Goal: Communication & Community: Answer question/provide support

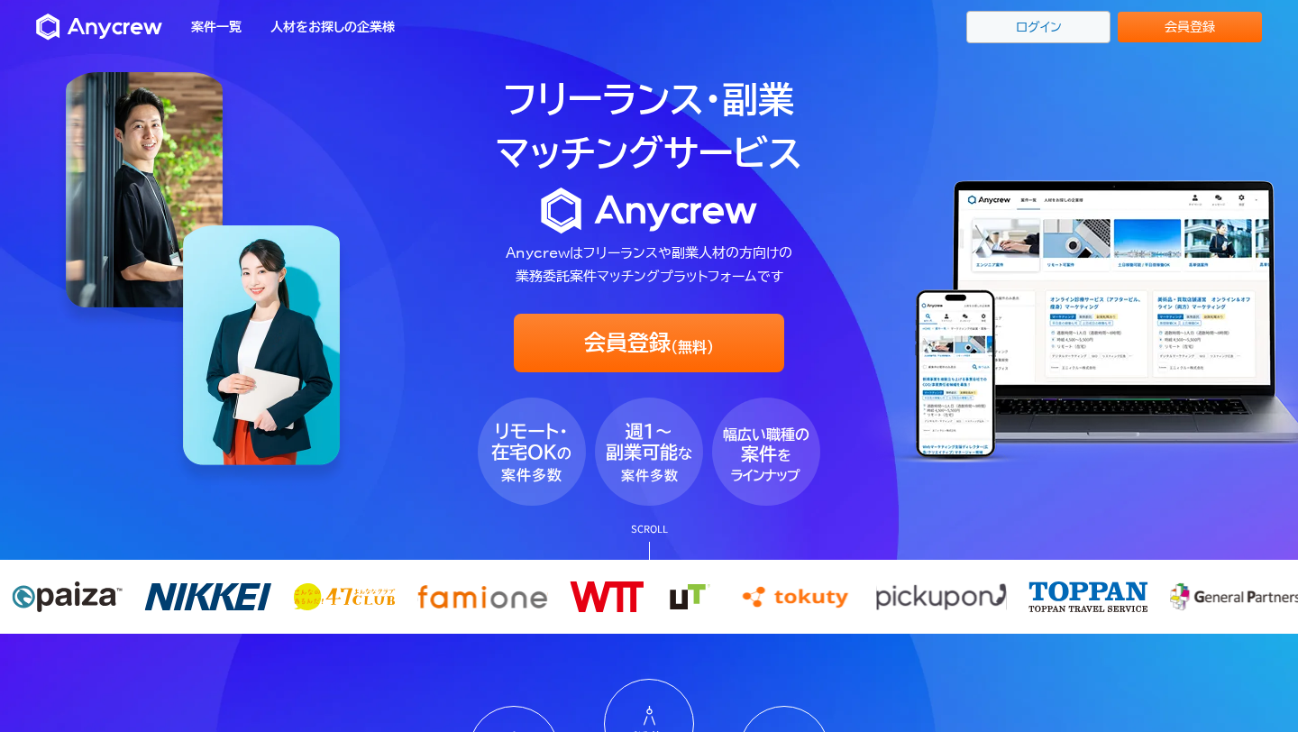
click at [1049, 33] on link "ログイン" at bounding box center [1038, 27] width 144 height 32
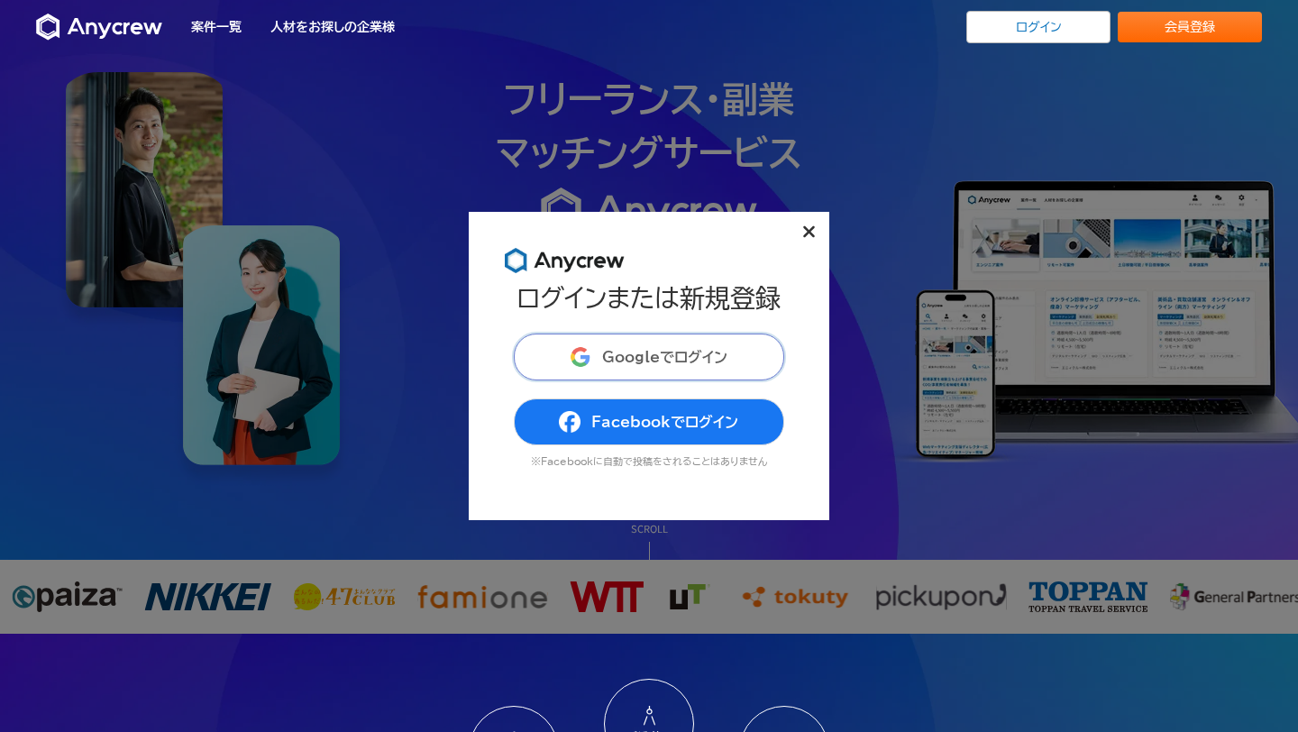
click at [728, 346] on button "Googleでログイン" at bounding box center [649, 357] width 270 height 47
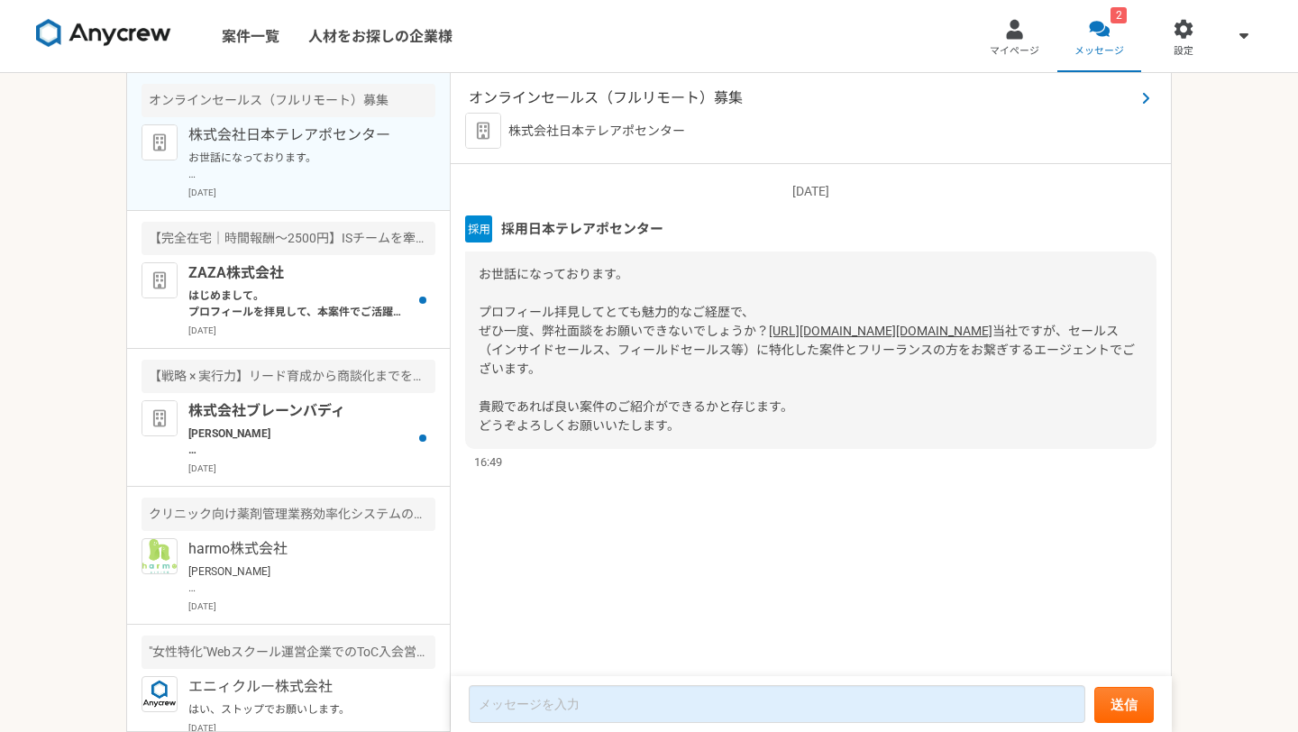
click at [571, 91] on span "オンラインセールス（フルリモート）募集" at bounding box center [802, 98] width 666 height 22
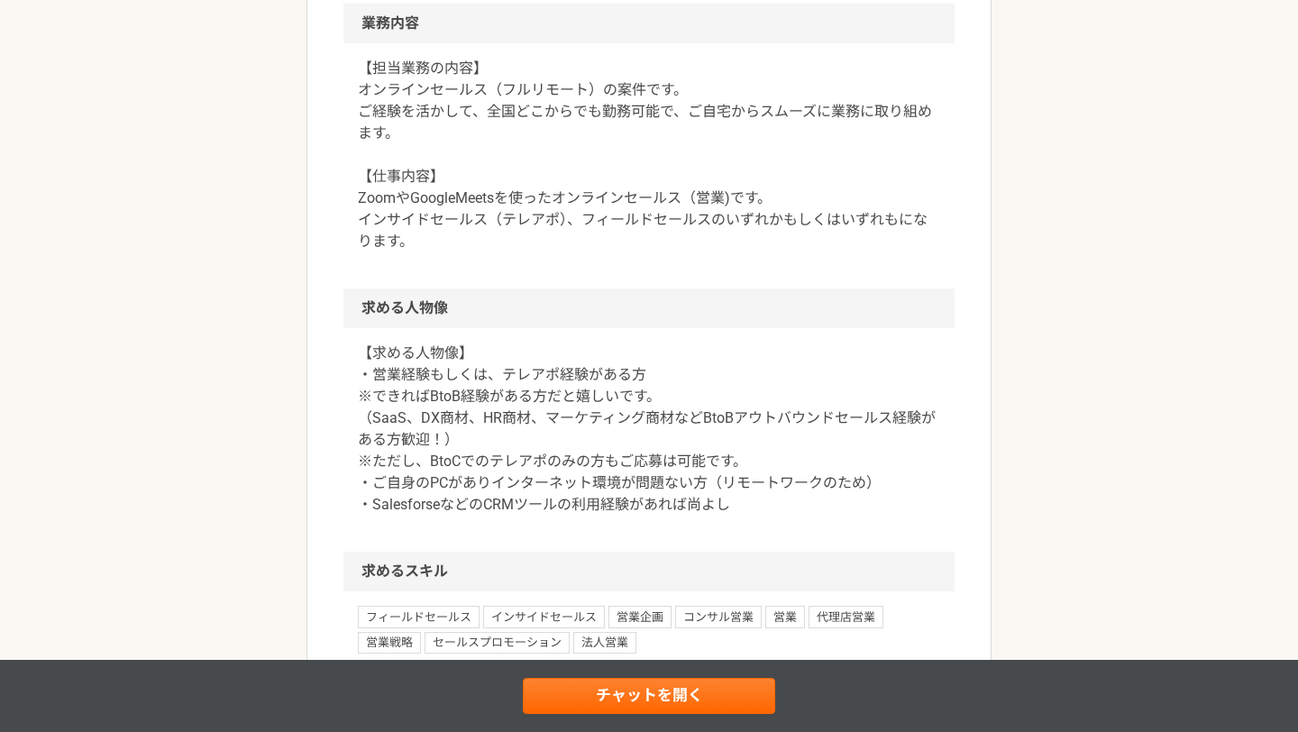
scroll to position [799, 0]
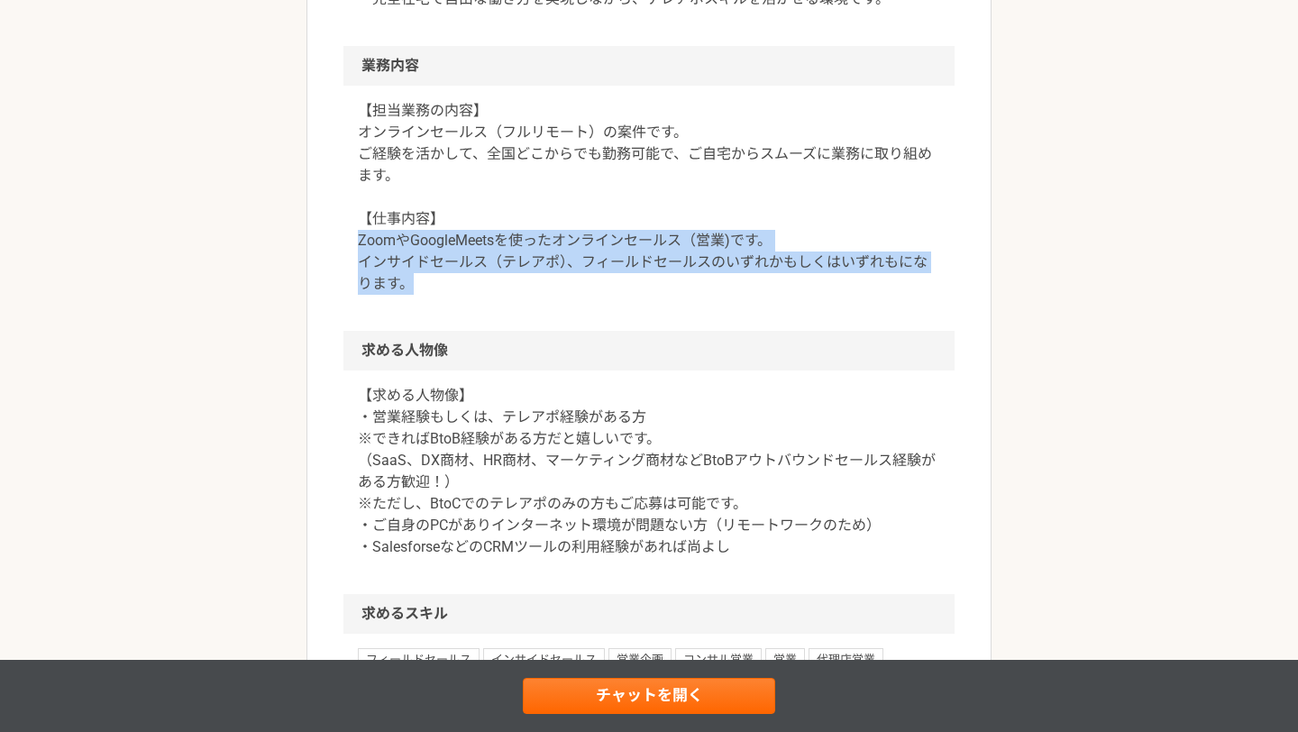
drag, startPoint x: 346, startPoint y: 240, endPoint x: 504, endPoint y: 288, distance: 165.1
click at [504, 288] on div "【担当業務の内容】 オンラインセールス（フルリモート）の案件です。 ご経験を活かして、全国どこからでも勤務可能で、ご自宅からスムーズに業務に取り組めます。 【…" at bounding box center [648, 208] width 611 height 245
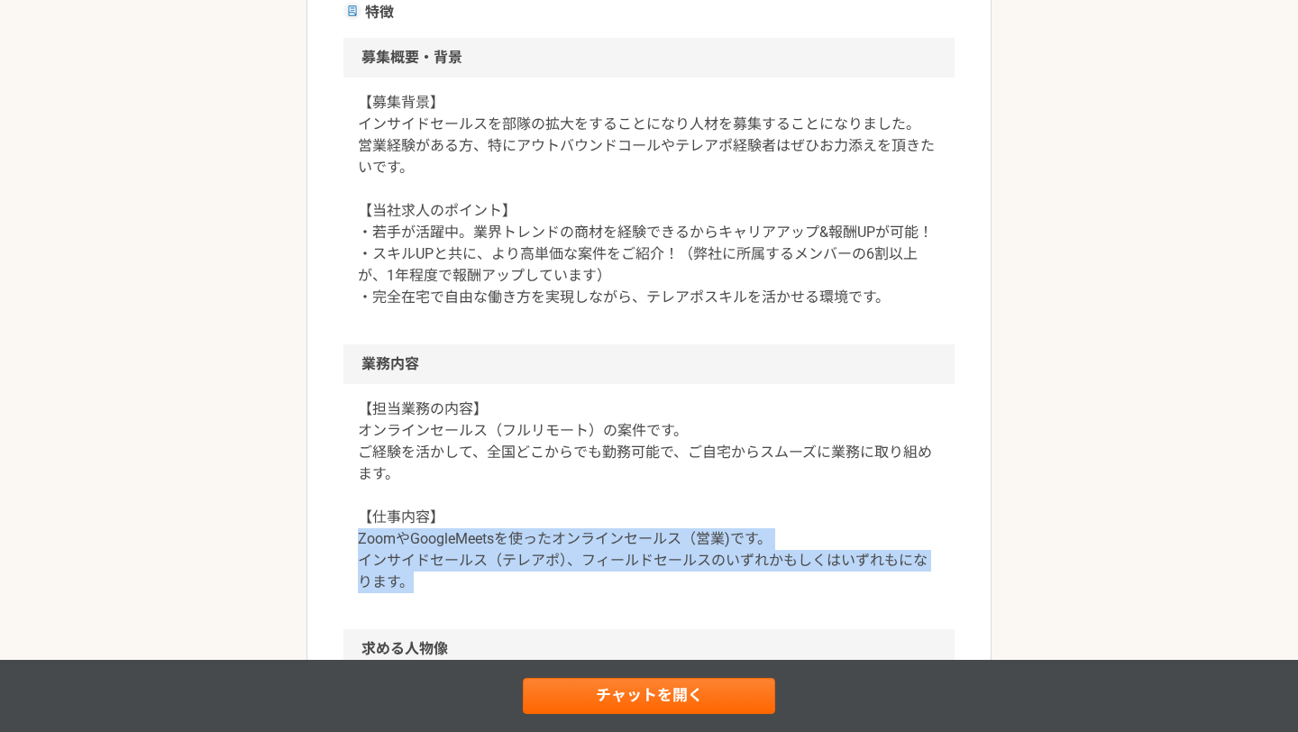
scroll to position [0, 0]
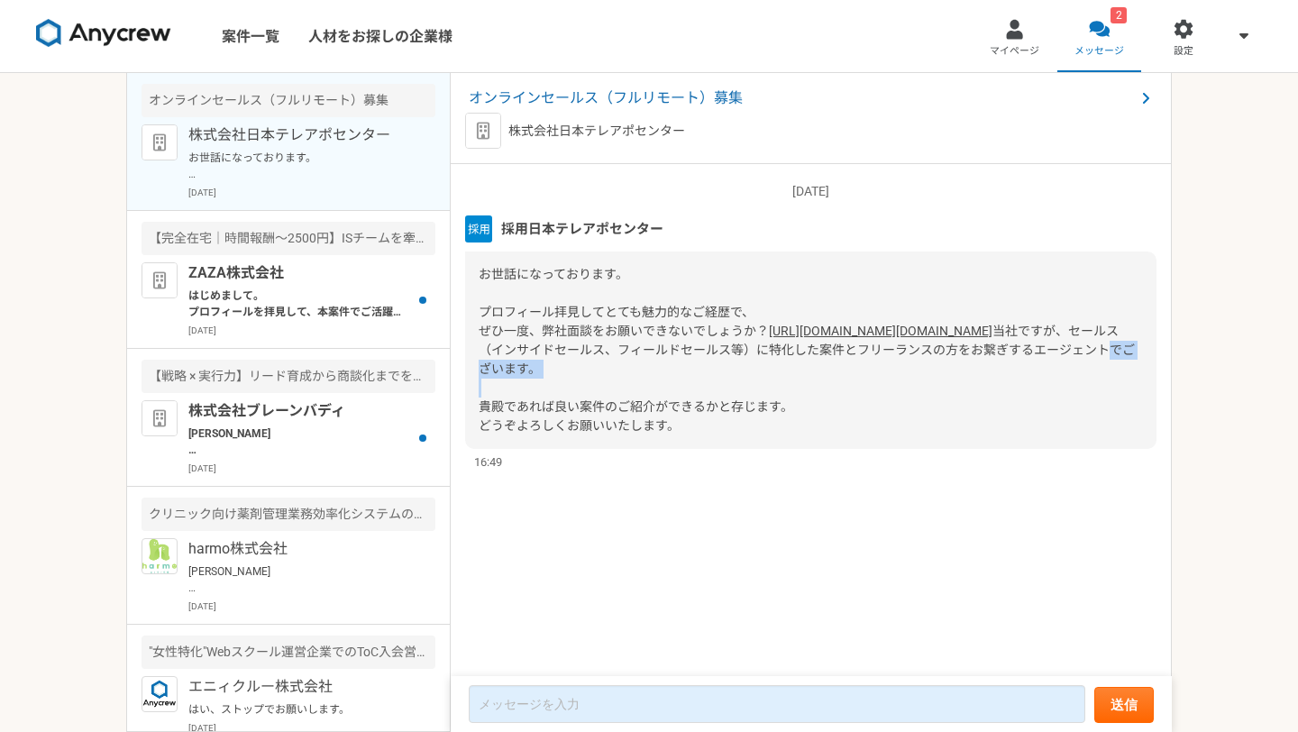
drag, startPoint x: 686, startPoint y: 411, endPoint x: 557, endPoint y: 413, distance: 128.9
click at [557, 413] on div "お世話になっております。 プロフィール拝見してとても魅力的なご経歴で、 ぜひ一度、弊社面談をお願いできないでしょうか？ [URL][DOMAIN_NAME][…" at bounding box center [810, 350] width 691 height 197
click at [585, 433] on span "当社ですが、セールス（インサイドセールス、フィールドセールス等）に特化した案件とフリーランスの方をお繋ぎするエージェントでございます。 貴殿であれば良い案件の…" at bounding box center [807, 378] width 656 height 109
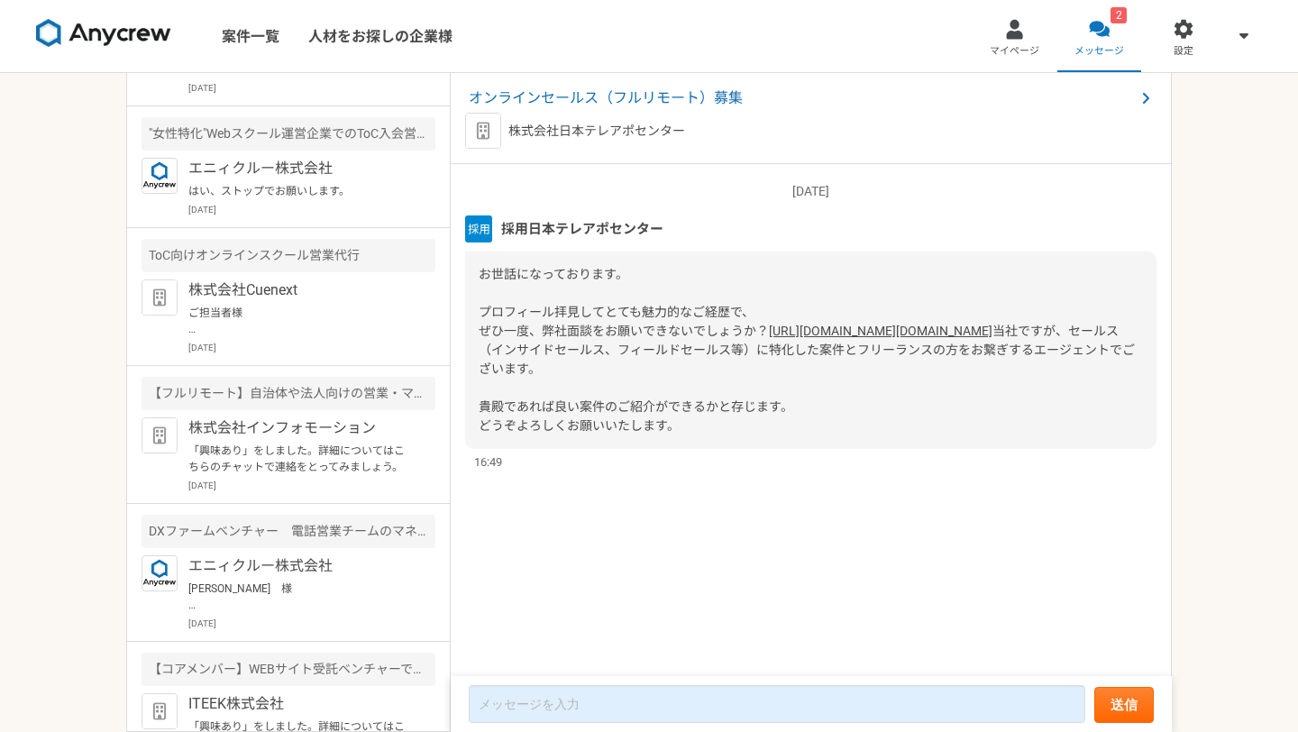
scroll to position [517, 0]
click at [325, 188] on p "はい、ストップでお願いします。" at bounding box center [299, 192] width 223 height 16
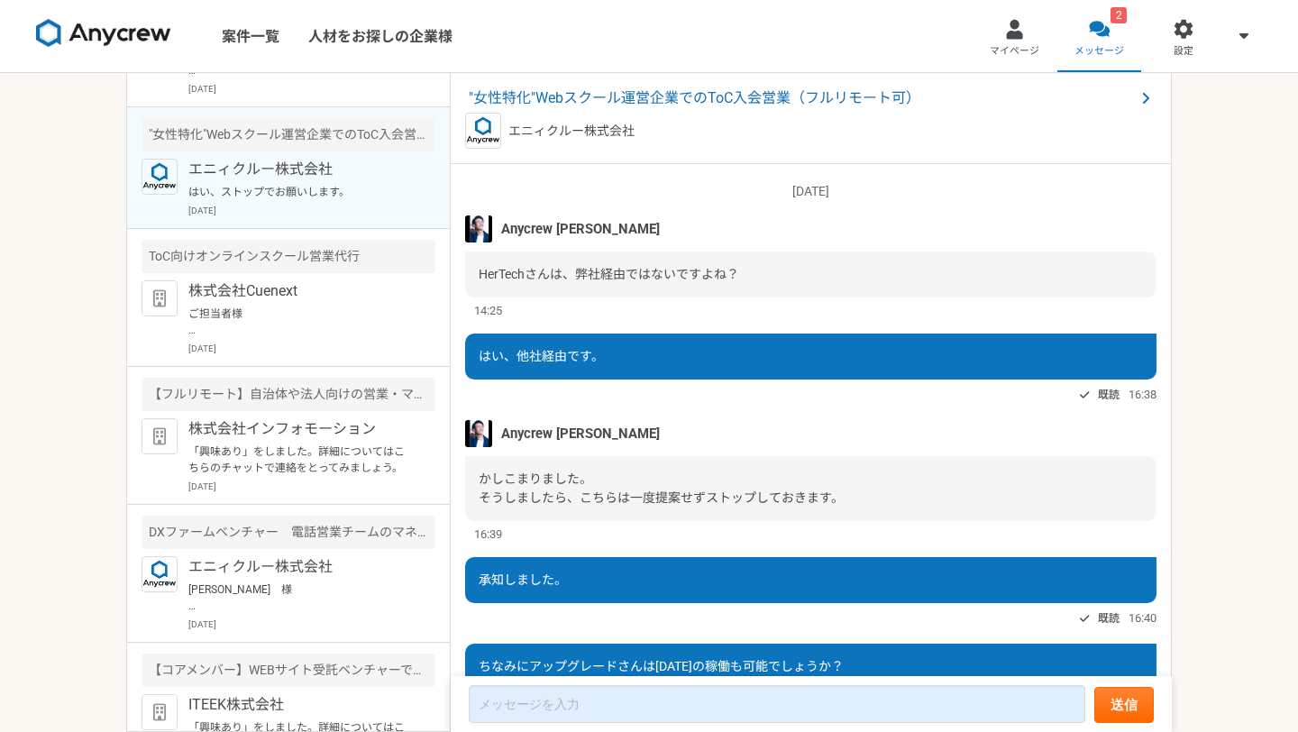
scroll to position [759, 0]
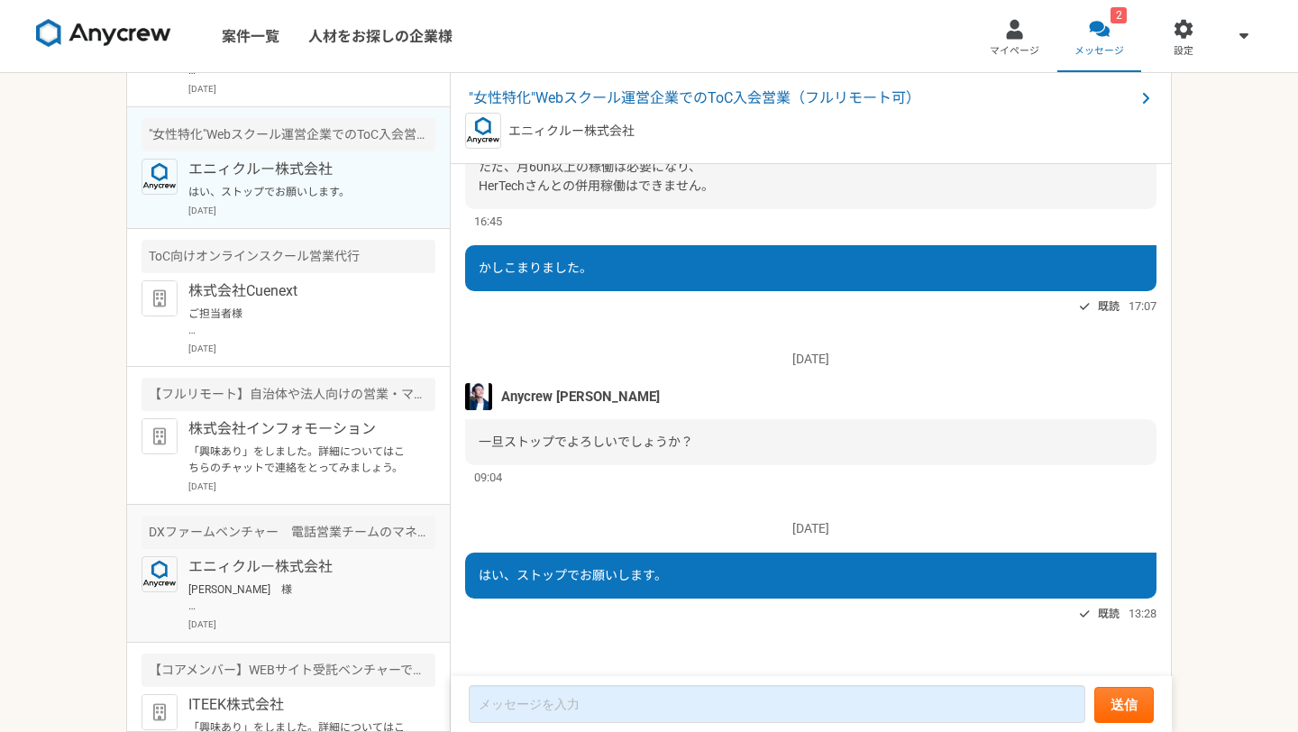
click at [308, 554] on article "DXファームベンチャー　電話営業チームのマネジメント（週1出社） エニィクルー株式会社 [PERSON_NAME]　様 こちら応募ありがとうございました。 先…" at bounding box center [288, 574] width 323 height 138
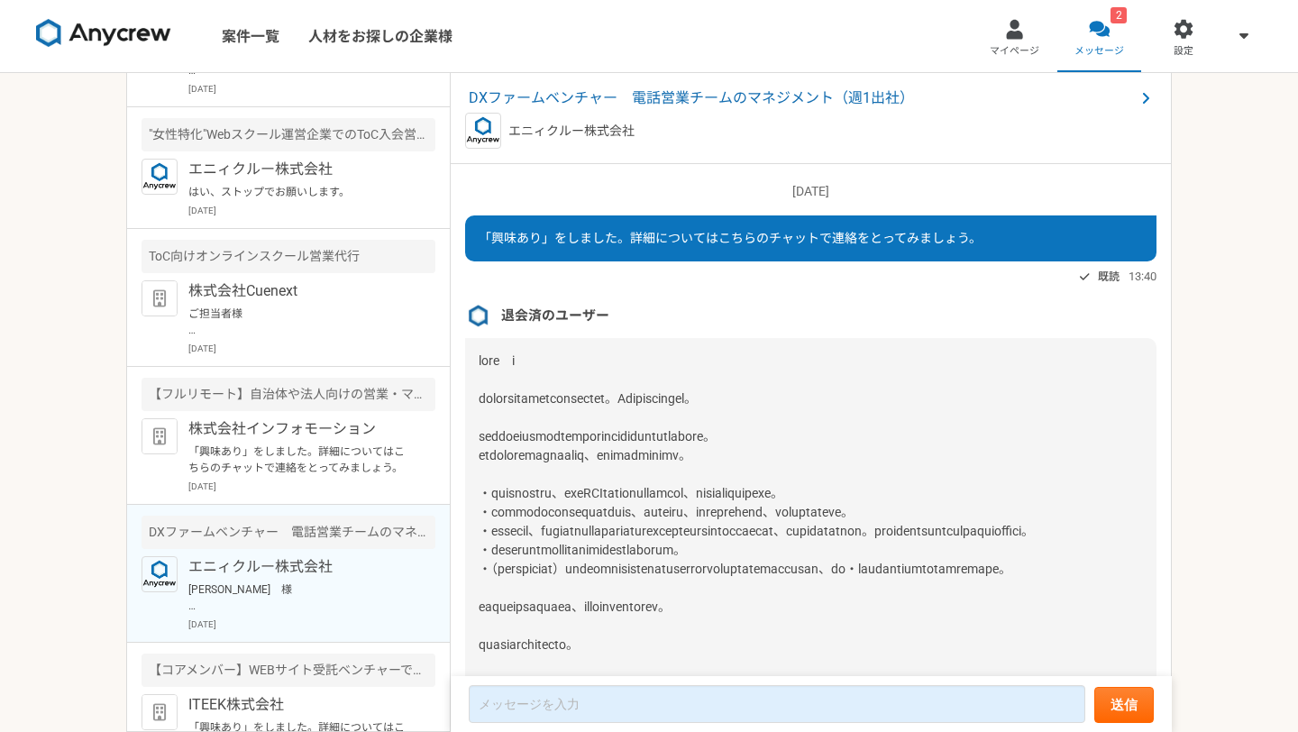
scroll to position [2549, 0]
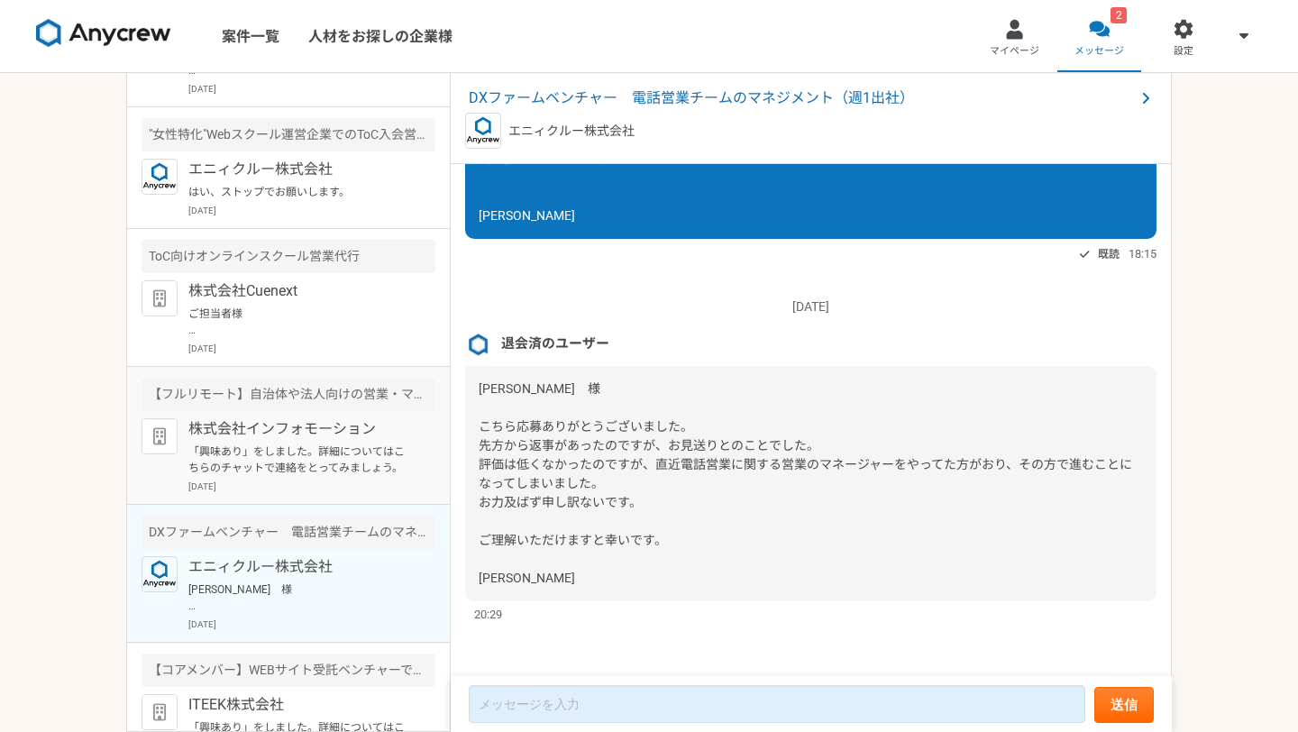
click at [257, 445] on p "「興味あり」をしました。詳細についてはこちらのチャットで連絡をとってみましょう。" at bounding box center [299, 460] width 223 height 32
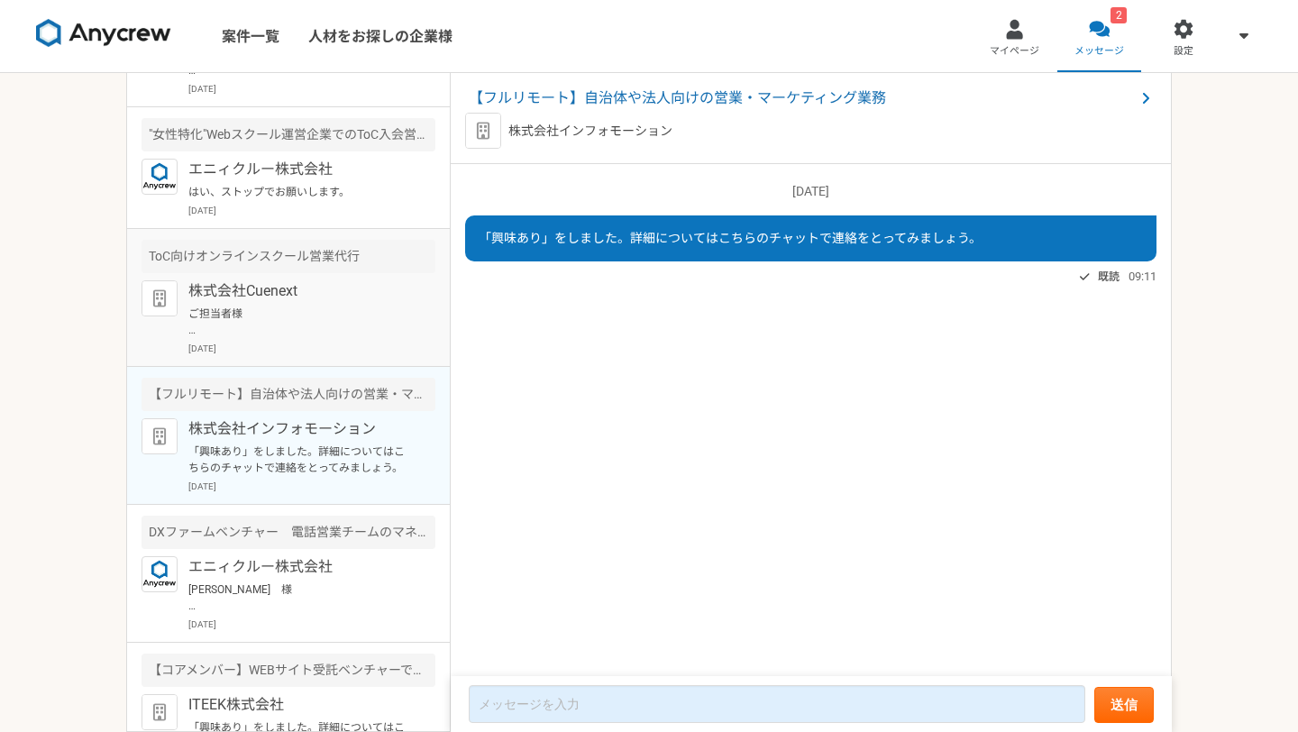
click at [268, 338] on div "株式会社Cuenext ご担当者様 はじめまして。 [PERSON_NAME]と申します。 ご面談の希望日時をお送りいたしましたので、当日はご対応のほどよろし…" at bounding box center [311, 317] width 247 height 75
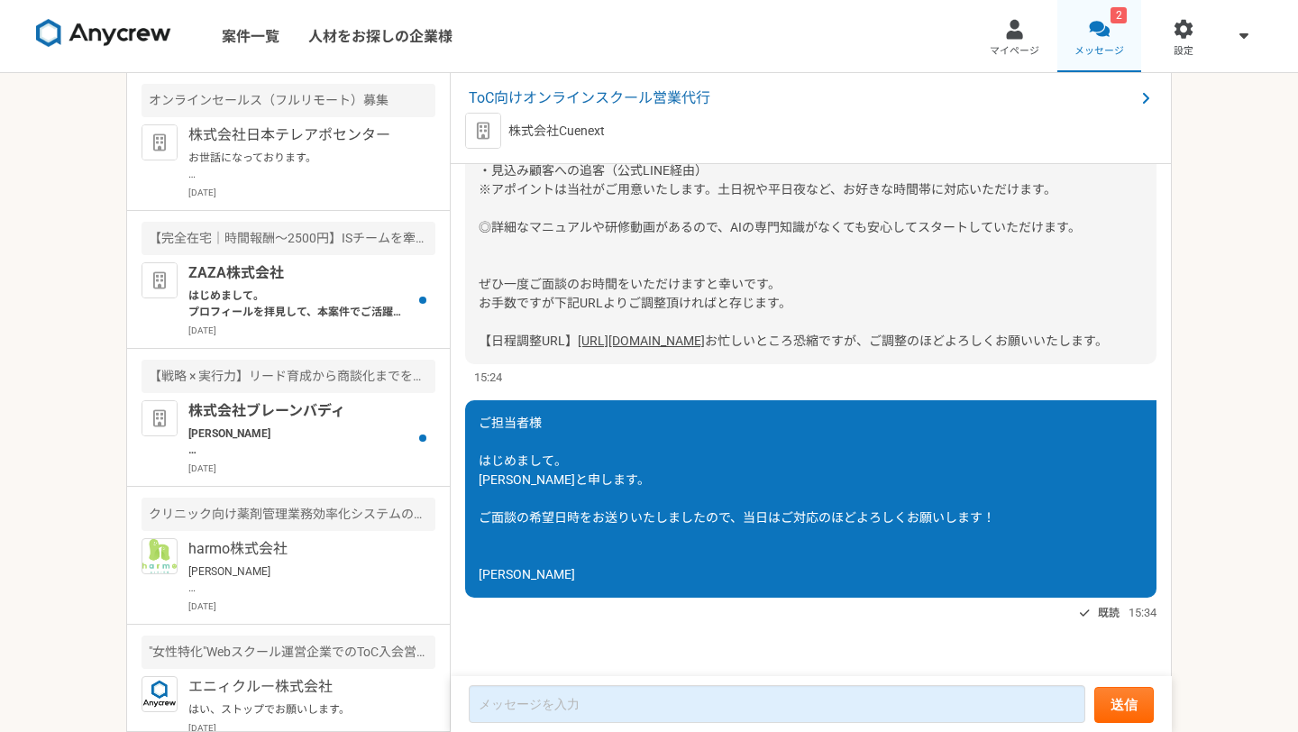
click at [1108, 36] on div at bounding box center [1099, 29] width 21 height 21
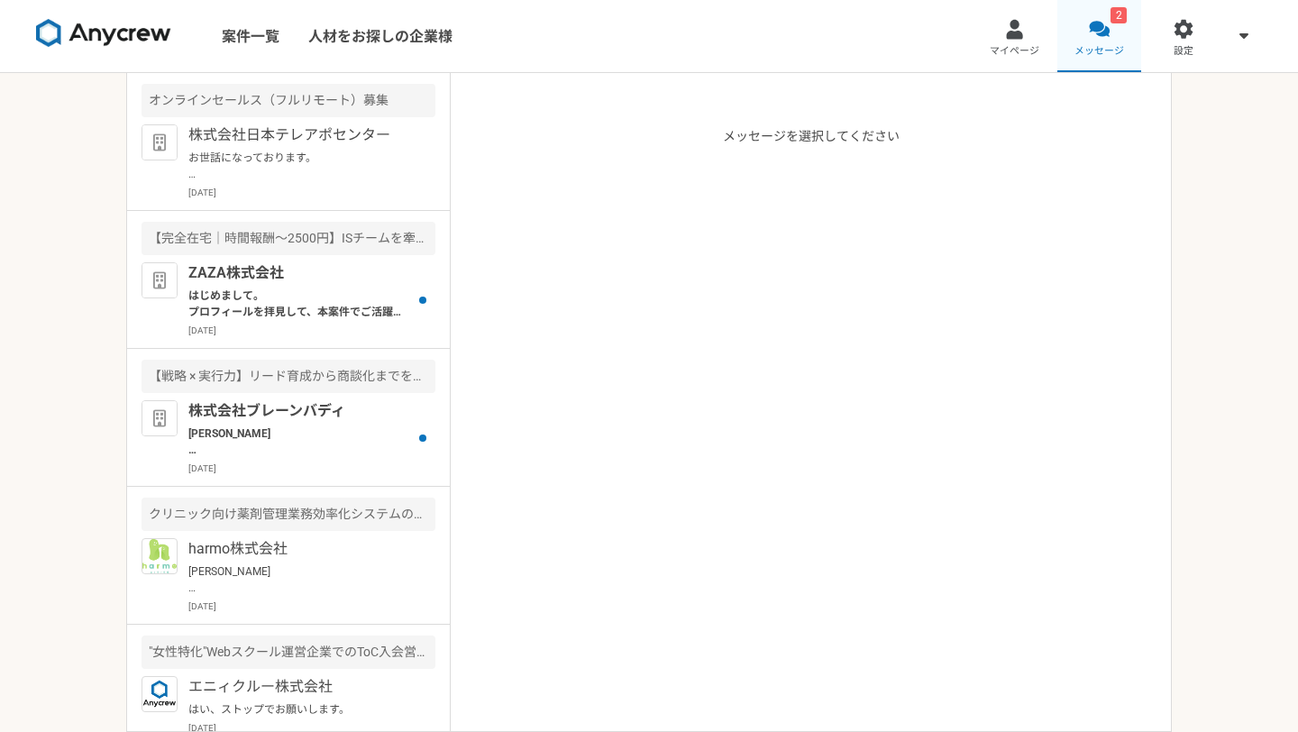
click at [1108, 36] on div at bounding box center [1099, 29] width 21 height 21
click at [335, 166] on p "お世話になっております。 プロフィール拝見してとても魅力的なご経歴で、 ぜひ一度、弊社面談をお願いできないでしょうか？ https://timerex.net…" at bounding box center [299, 166] width 223 height 32
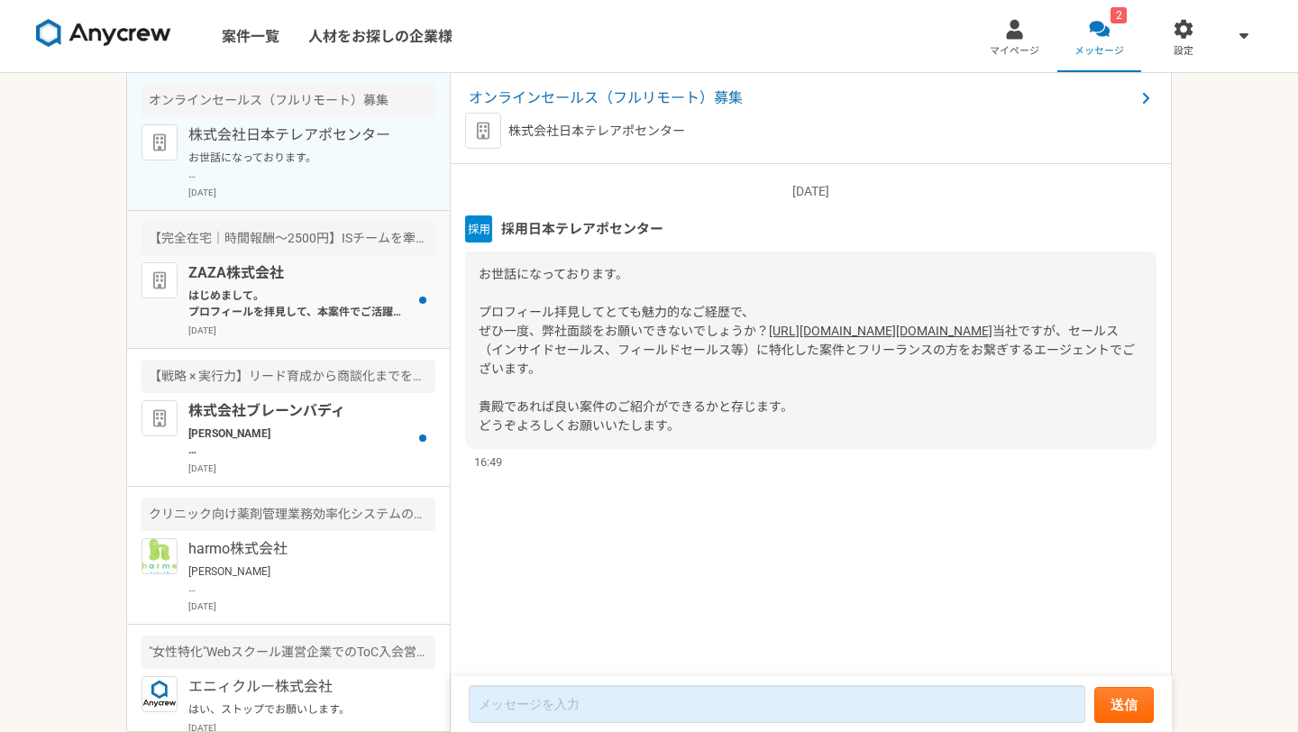
click at [313, 324] on p "2025年7月18日" at bounding box center [311, 331] width 247 height 14
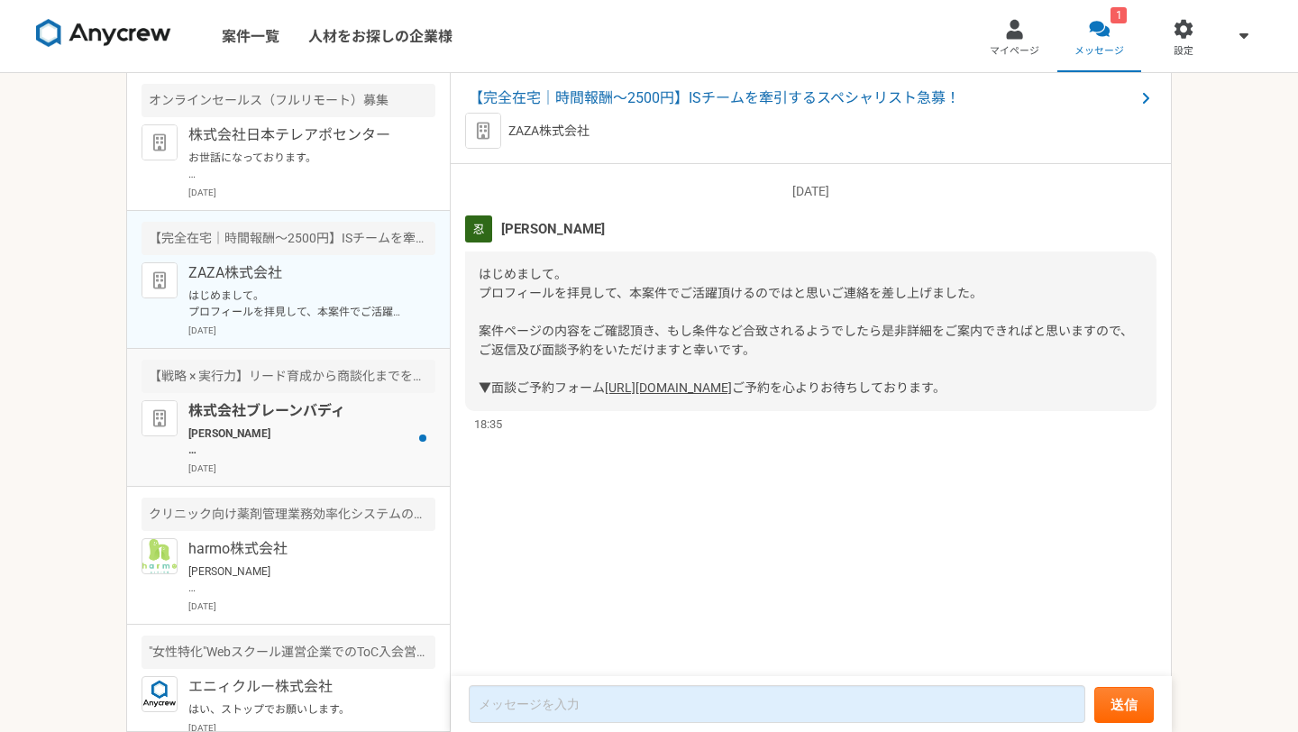
click at [303, 413] on p "株式会社ブレーンバディ" at bounding box center [299, 411] width 223 height 22
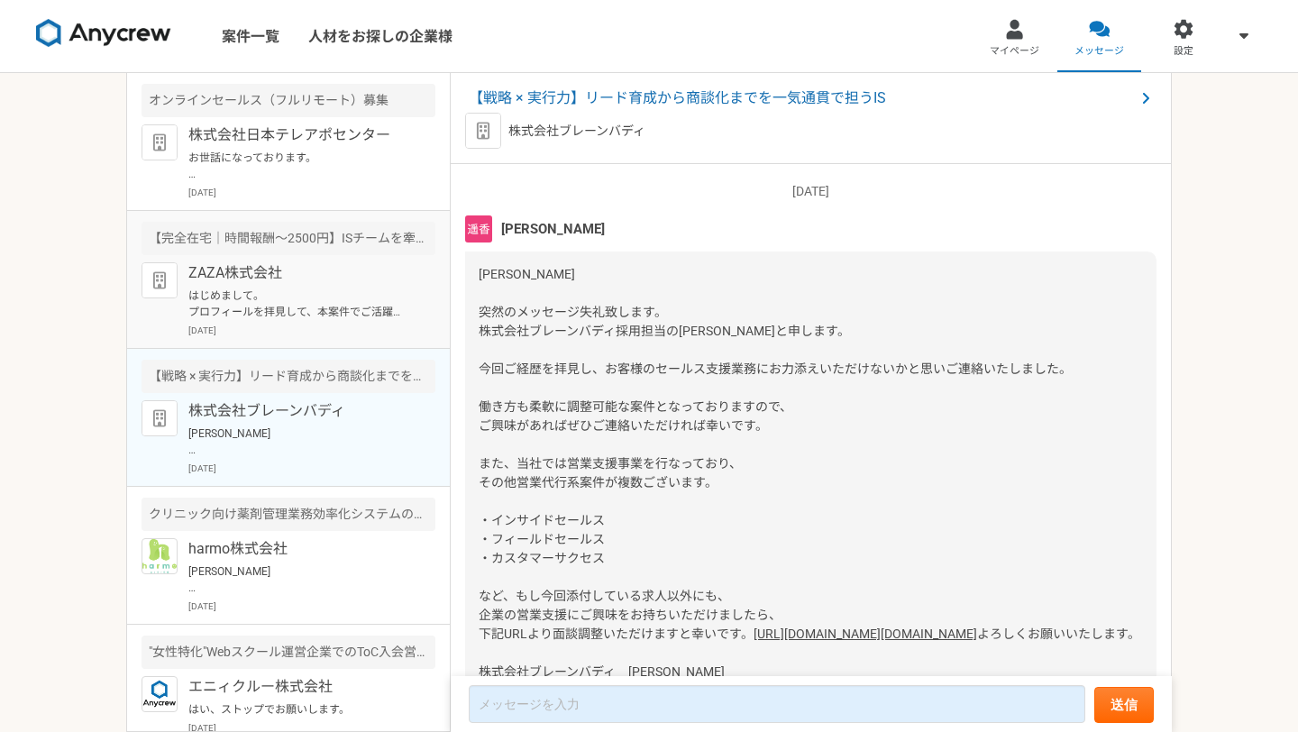
click at [311, 248] on div "【完全在宅｜時間報酬〜2500円】ISチームを牽引するスペシャリスト急募！" at bounding box center [289, 238] width 294 height 33
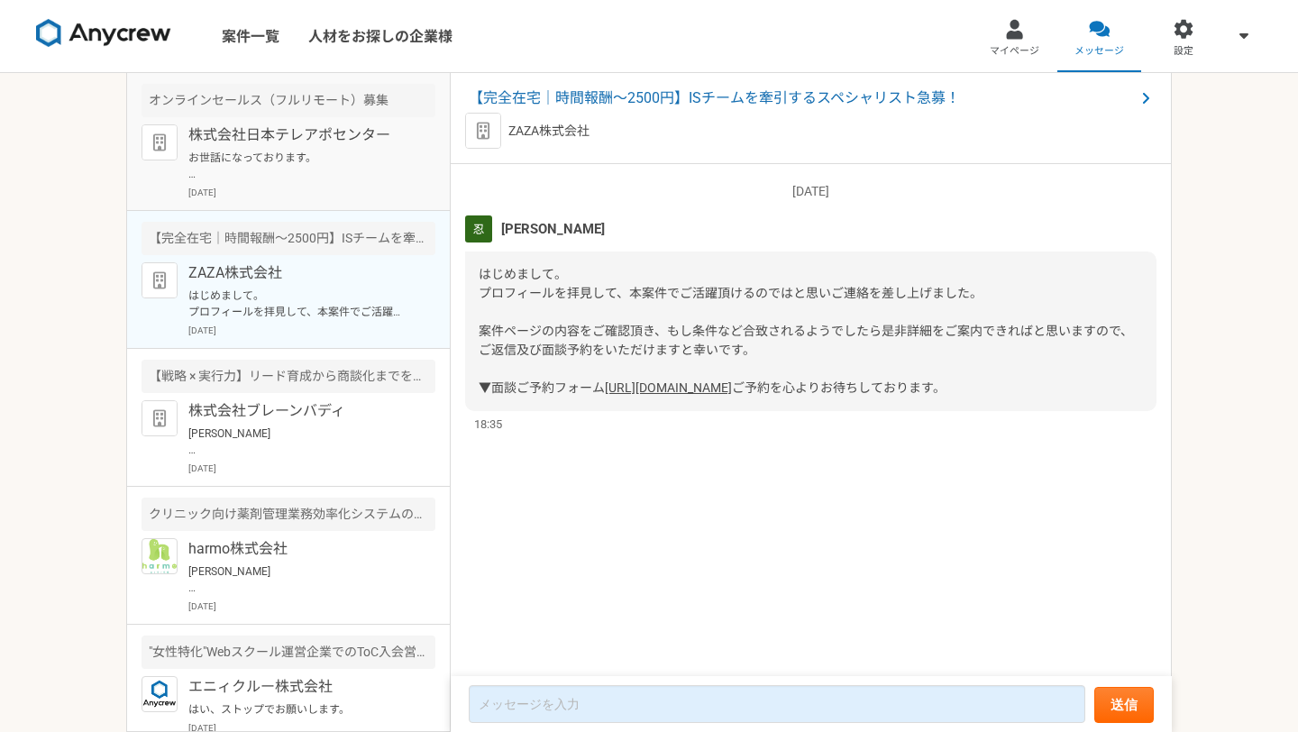
click at [331, 140] on p "株式会社日本テレアポセンター" at bounding box center [299, 135] width 223 height 22
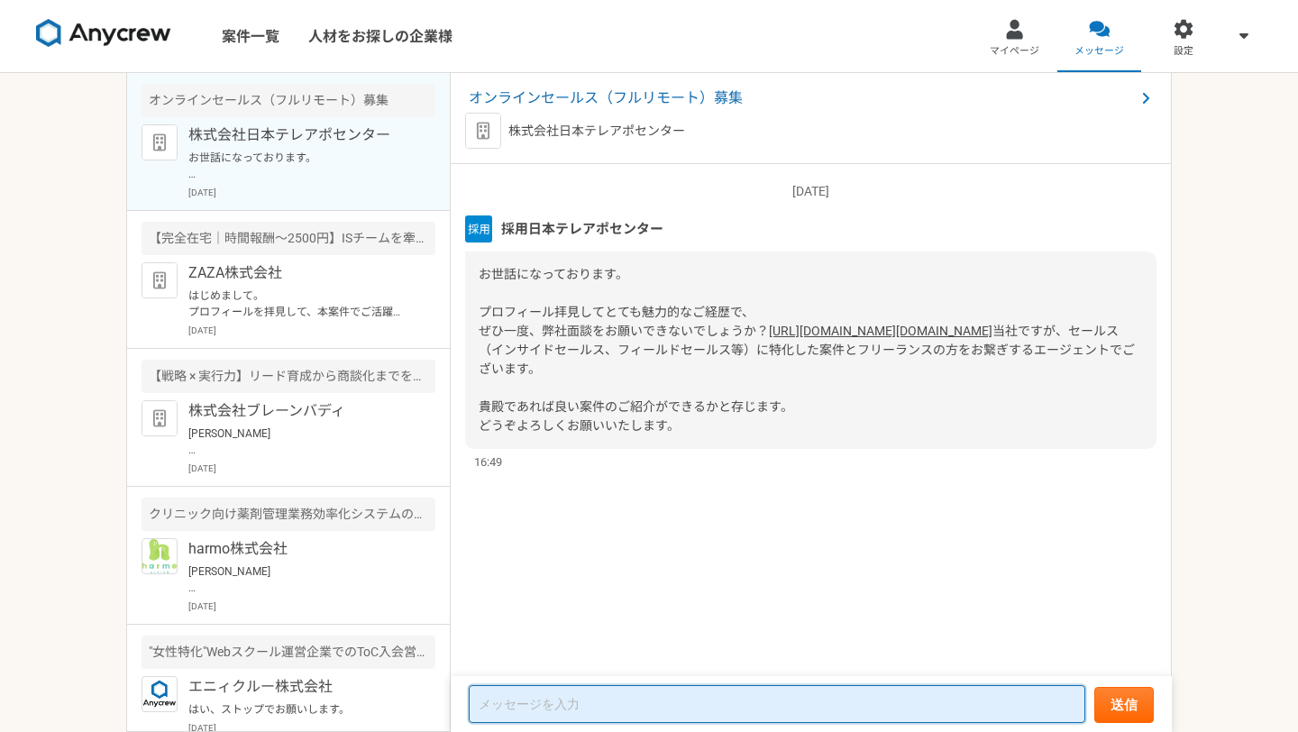
click at [557, 707] on textarea at bounding box center [777, 704] width 617 height 38
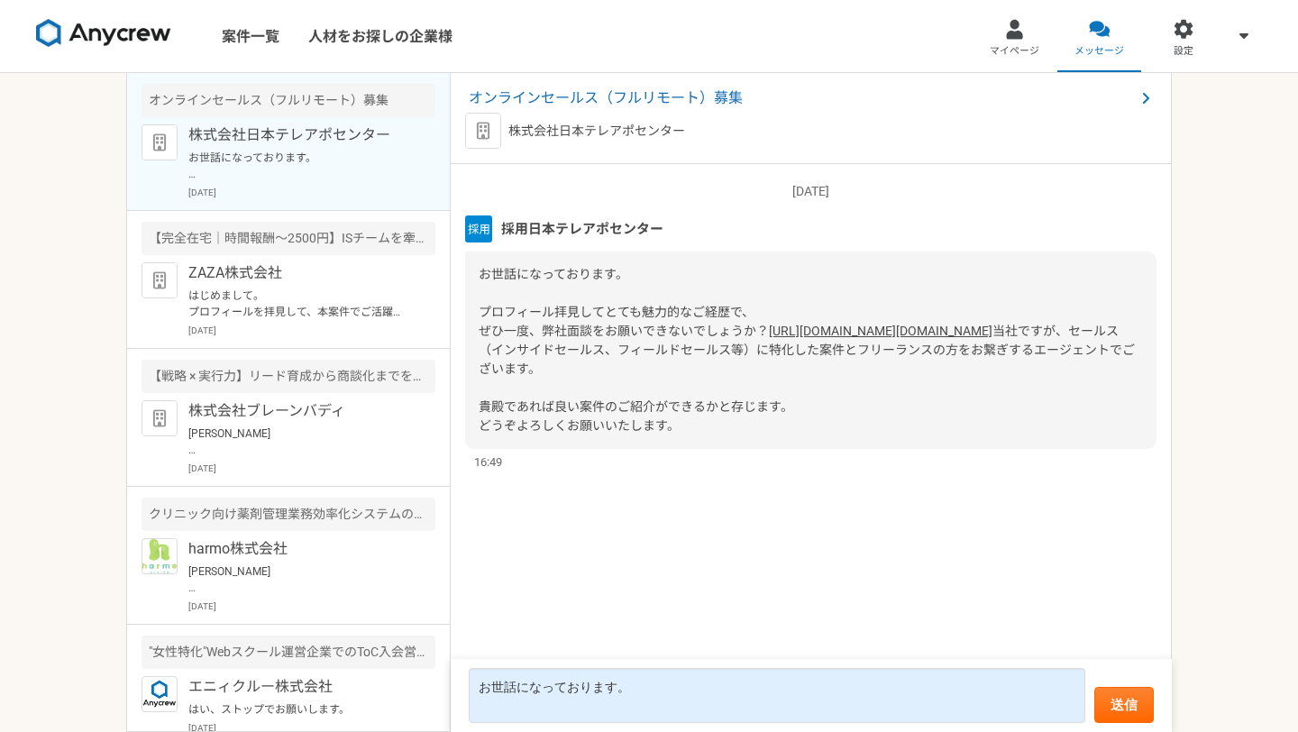
click at [769, 338] on link "https://timerex.net/s/teleapo-center.co.jp/6e8d02a7" at bounding box center [881, 331] width 224 height 14
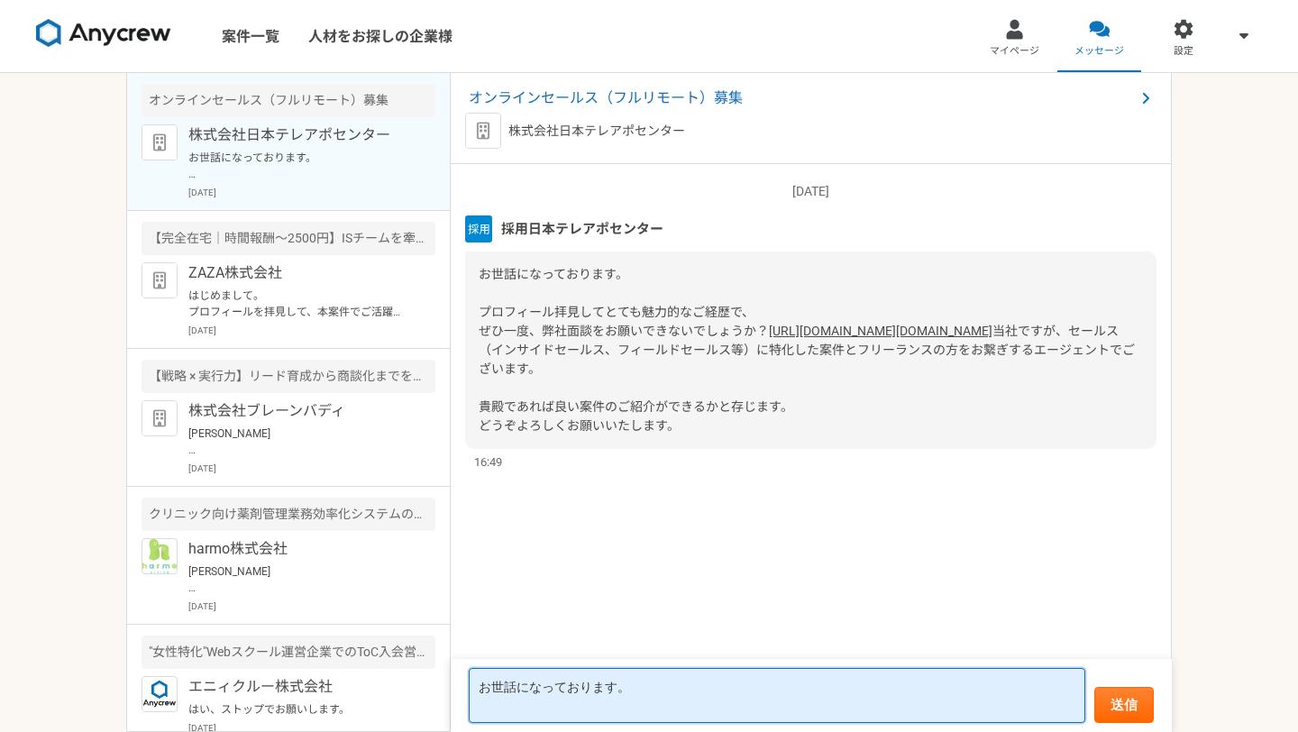
click at [567, 716] on textarea "お世話になっております。" at bounding box center [777, 695] width 617 height 55
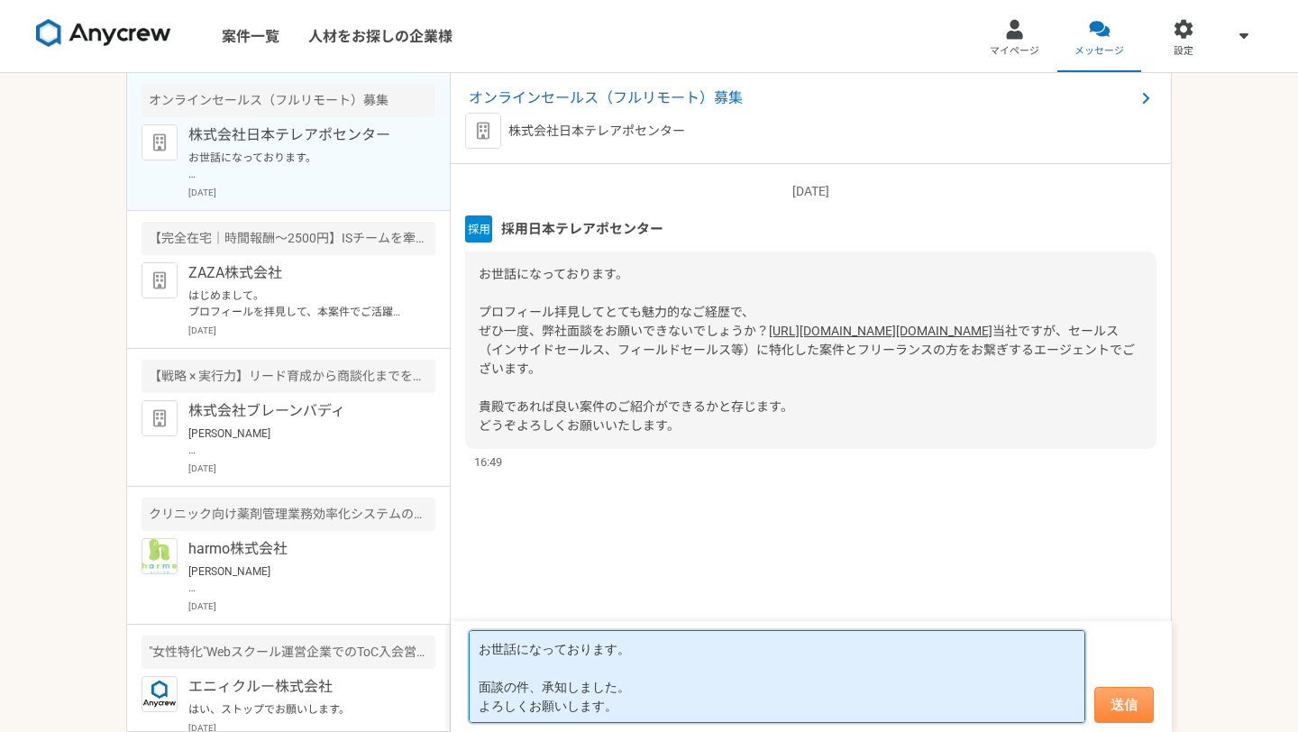
type textarea "お世話になっております。 面談の件、承知しました。 よろしくお願いします。"
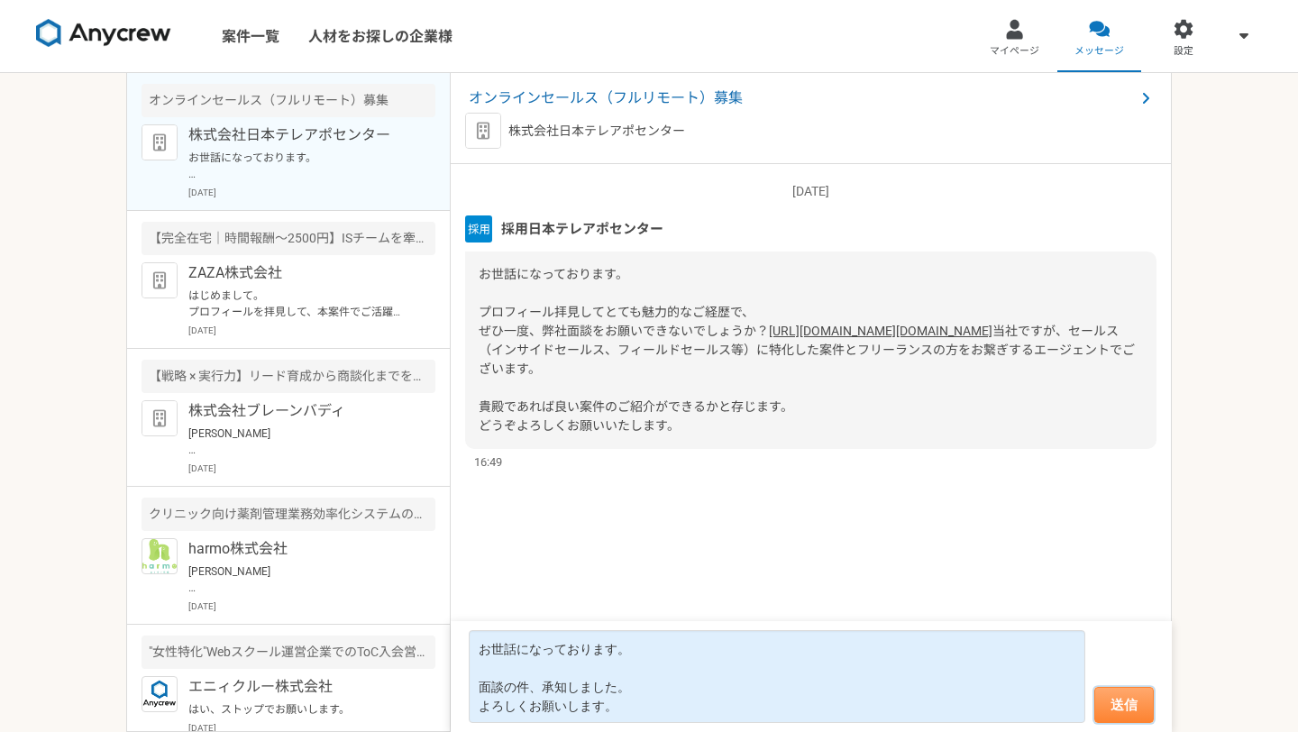
click at [1127, 695] on button "送信" at bounding box center [1124, 705] width 60 height 36
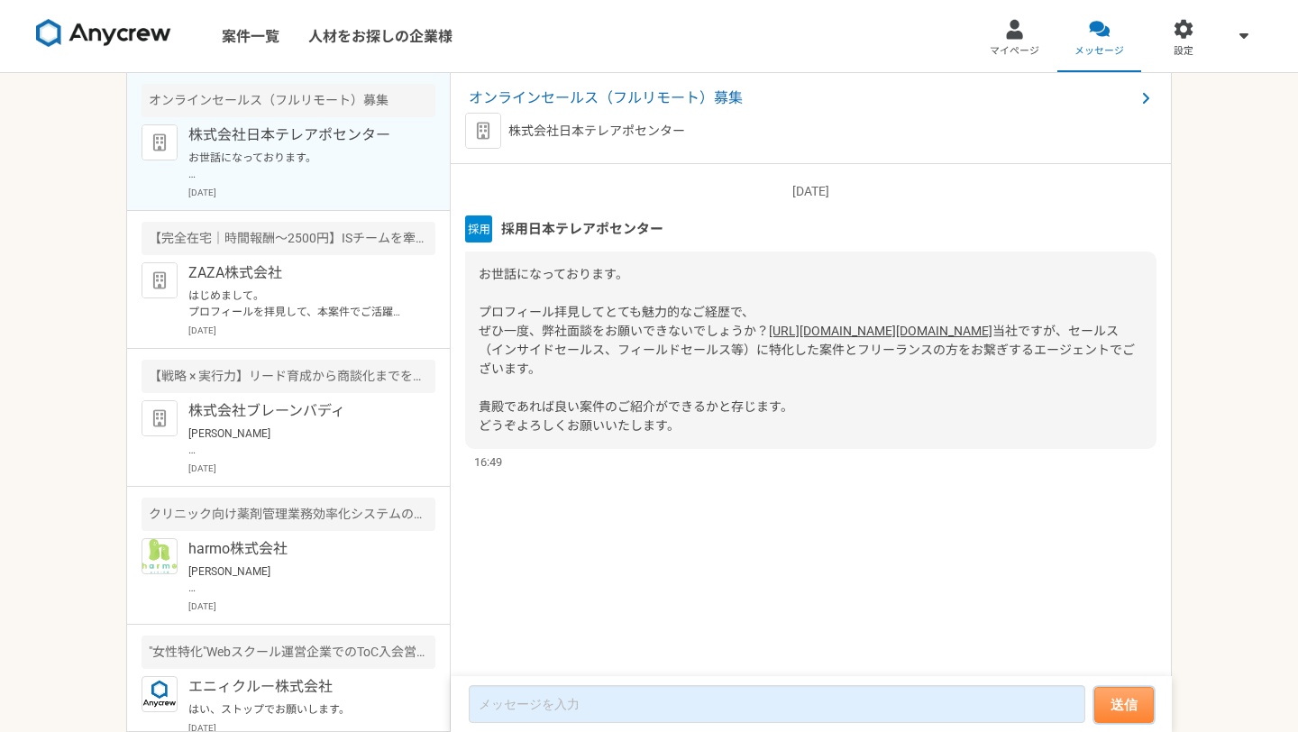
scroll to position [23, 0]
